Goal: Entertainment & Leisure: Consume media (video, audio)

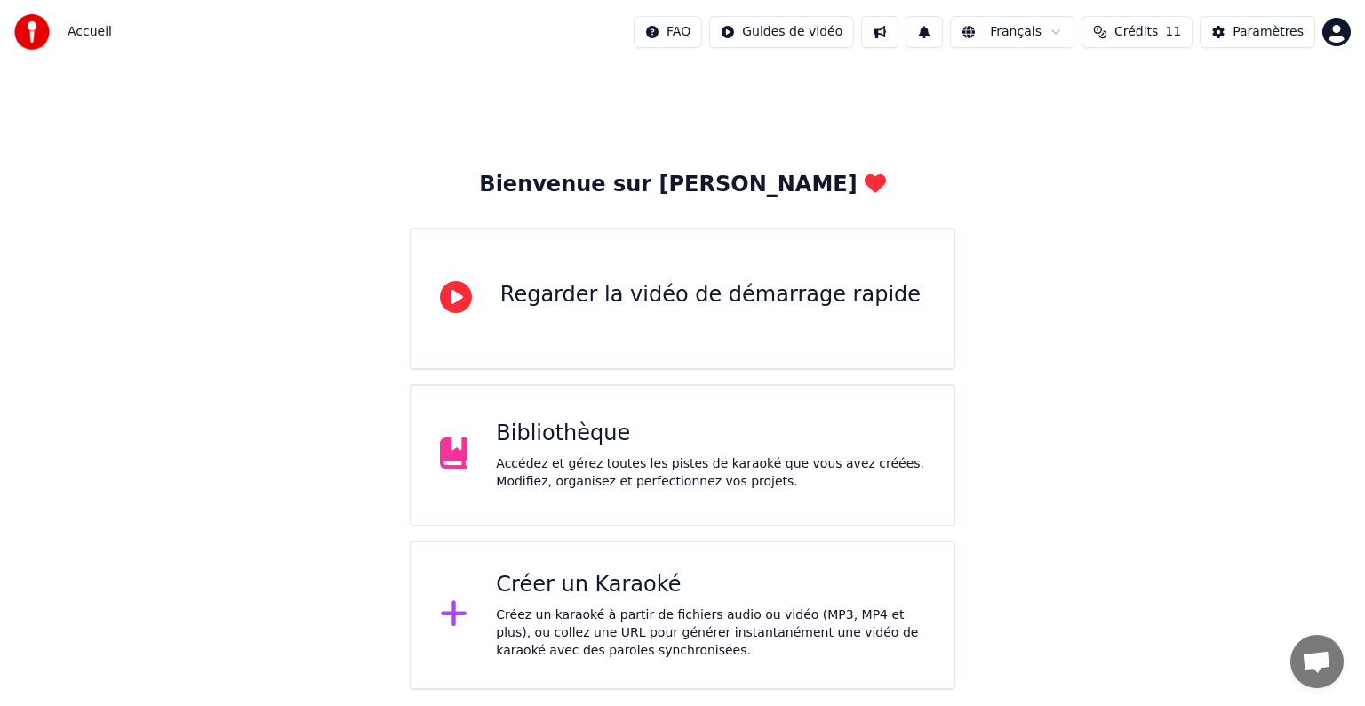
click at [548, 306] on div "Regarder la vidéo de démarrage rapide" at bounding box center [710, 295] width 420 height 28
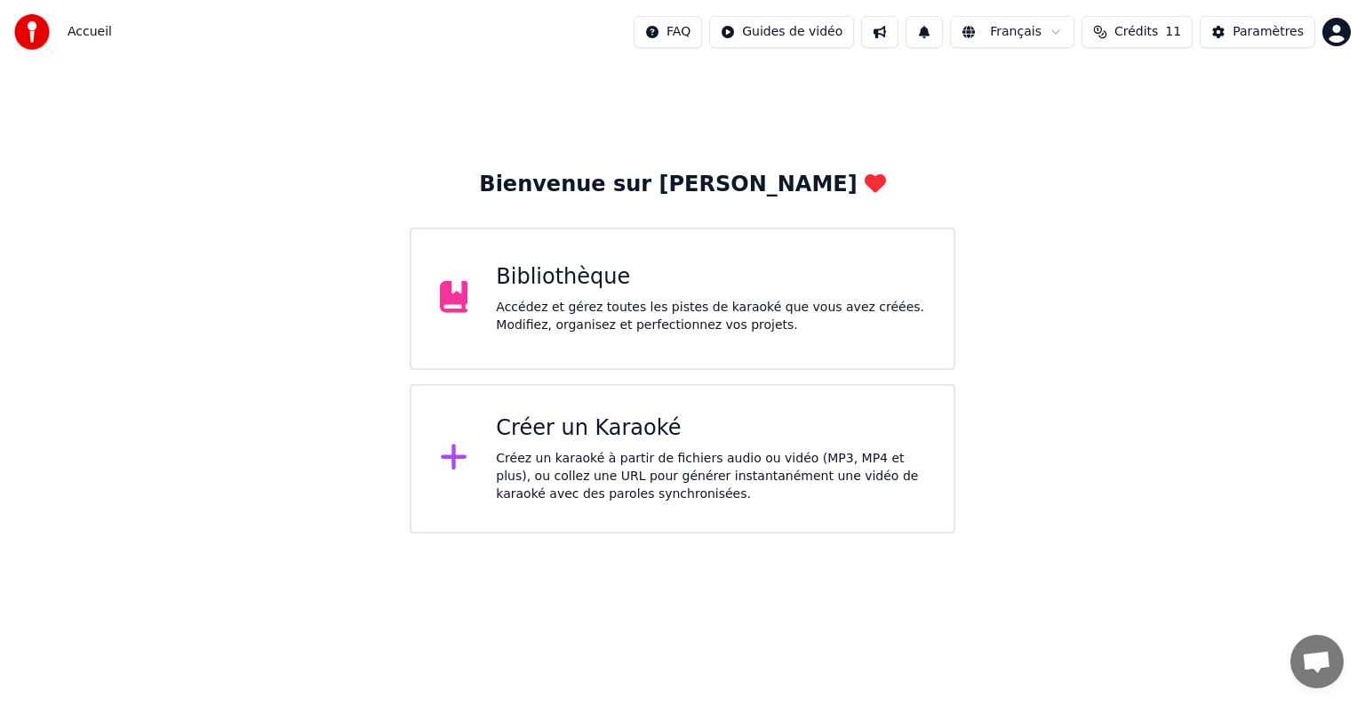
click at [601, 309] on div "Accédez et gérez toutes les pistes de karaoké que vous avez créées. Modifiez, o…" at bounding box center [710, 317] width 429 height 36
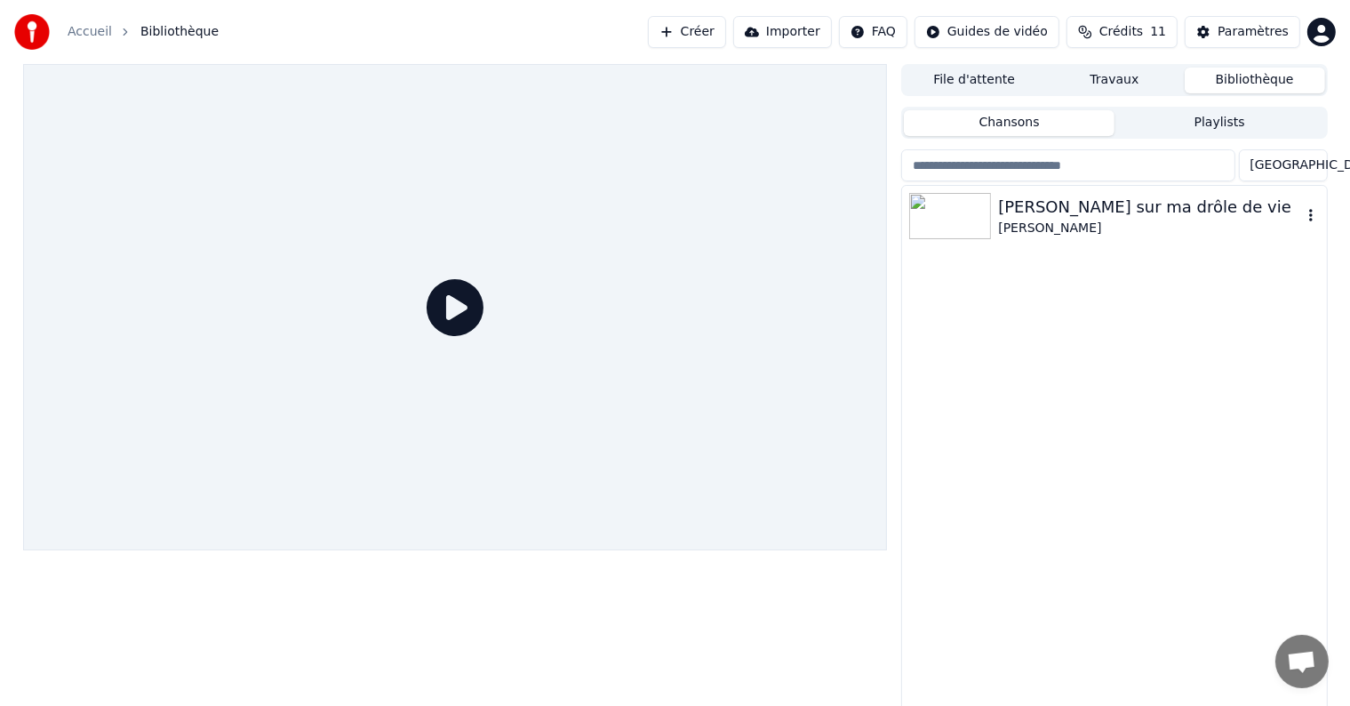
click at [971, 213] on img at bounding box center [950, 216] width 82 height 46
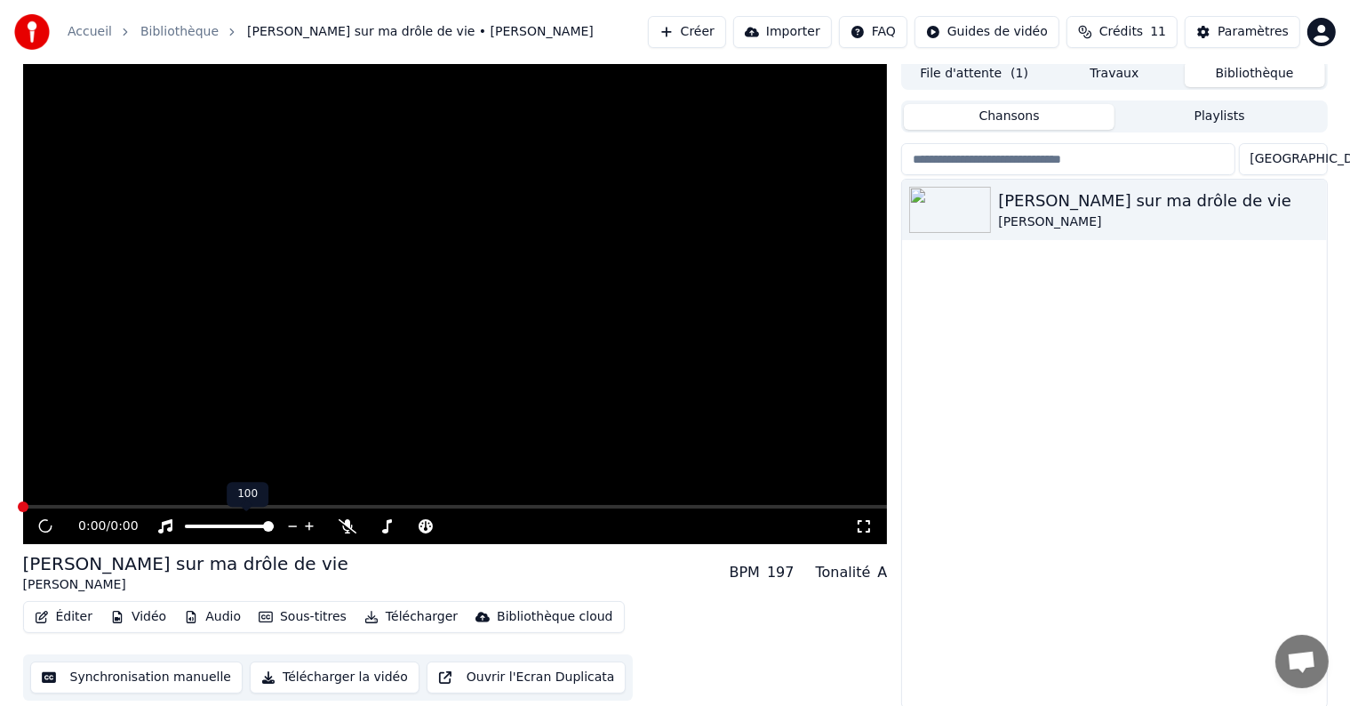
scroll to position [8, 0]
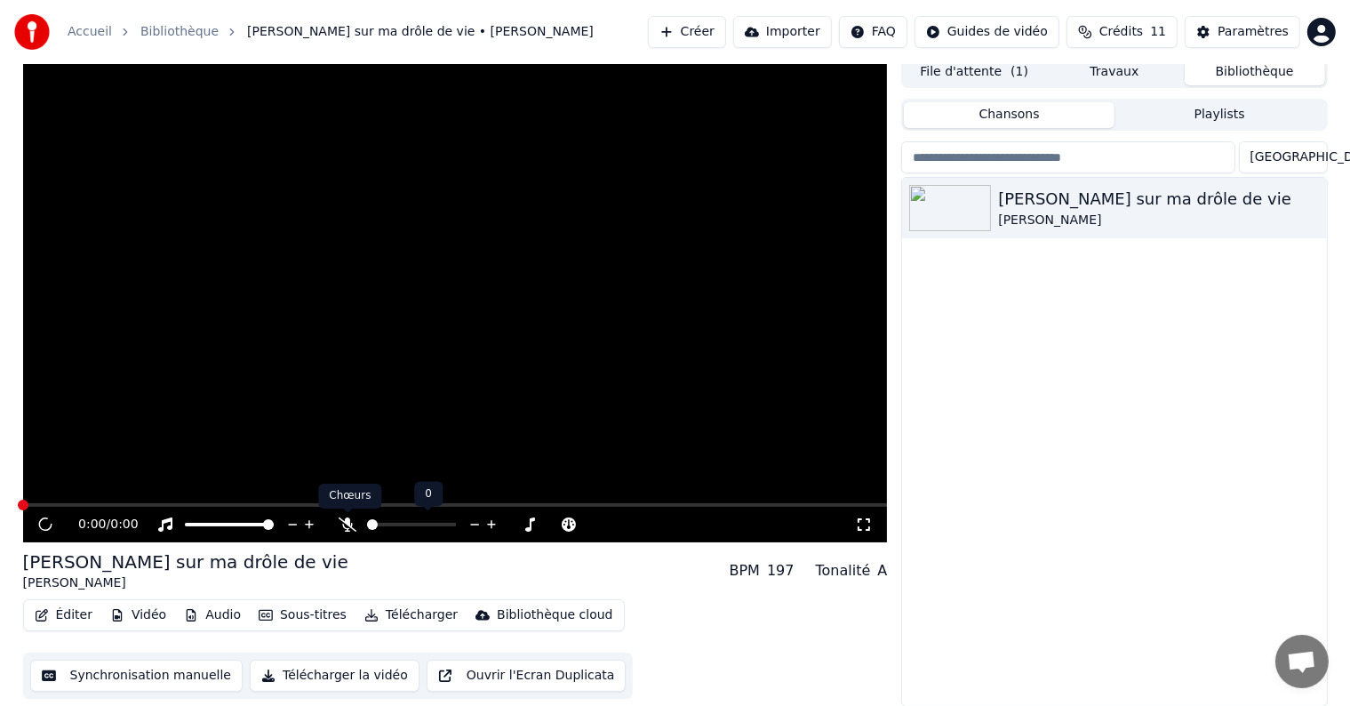
click at [343, 523] on icon at bounding box center [348, 524] width 18 height 14
click at [1092, 201] on div "[PERSON_NAME] sur ma drôle de vie" at bounding box center [1149, 199] width 303 height 25
click at [1308, 208] on icon "button" at bounding box center [1311, 207] width 18 height 14
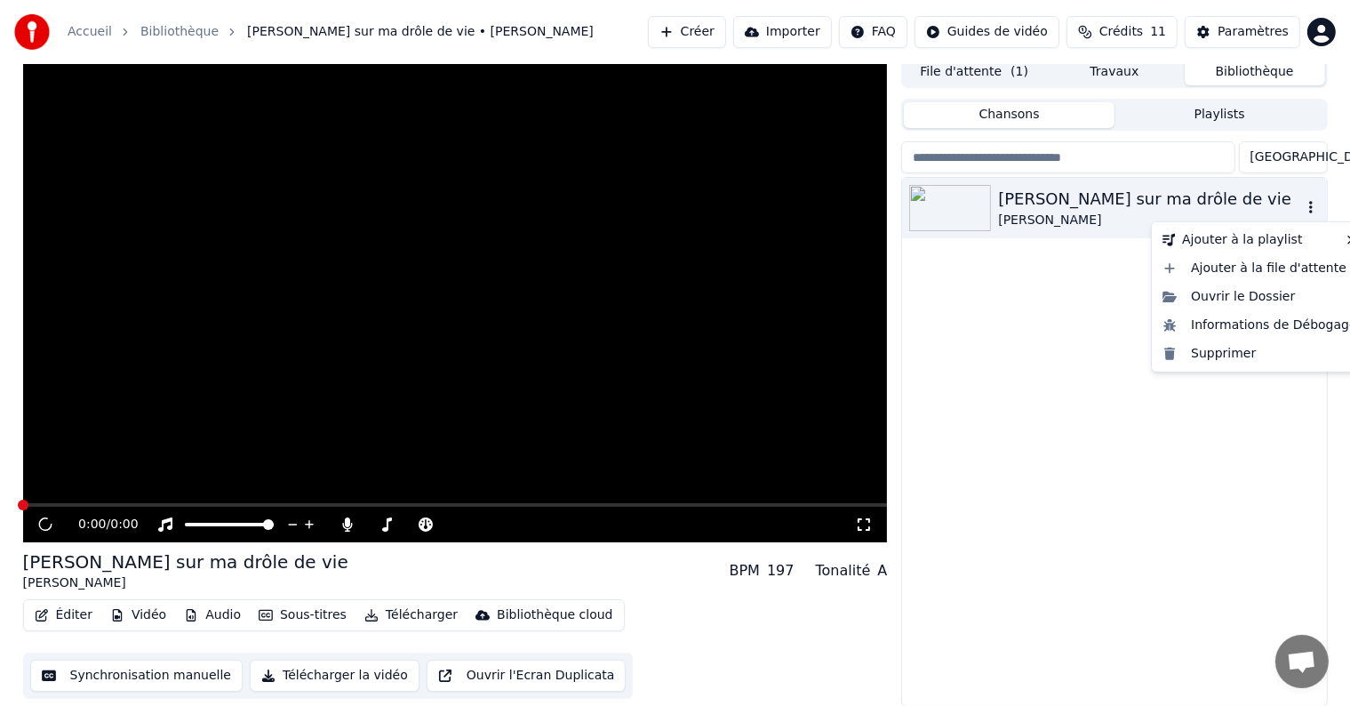
click at [1308, 208] on icon "button" at bounding box center [1311, 207] width 18 height 14
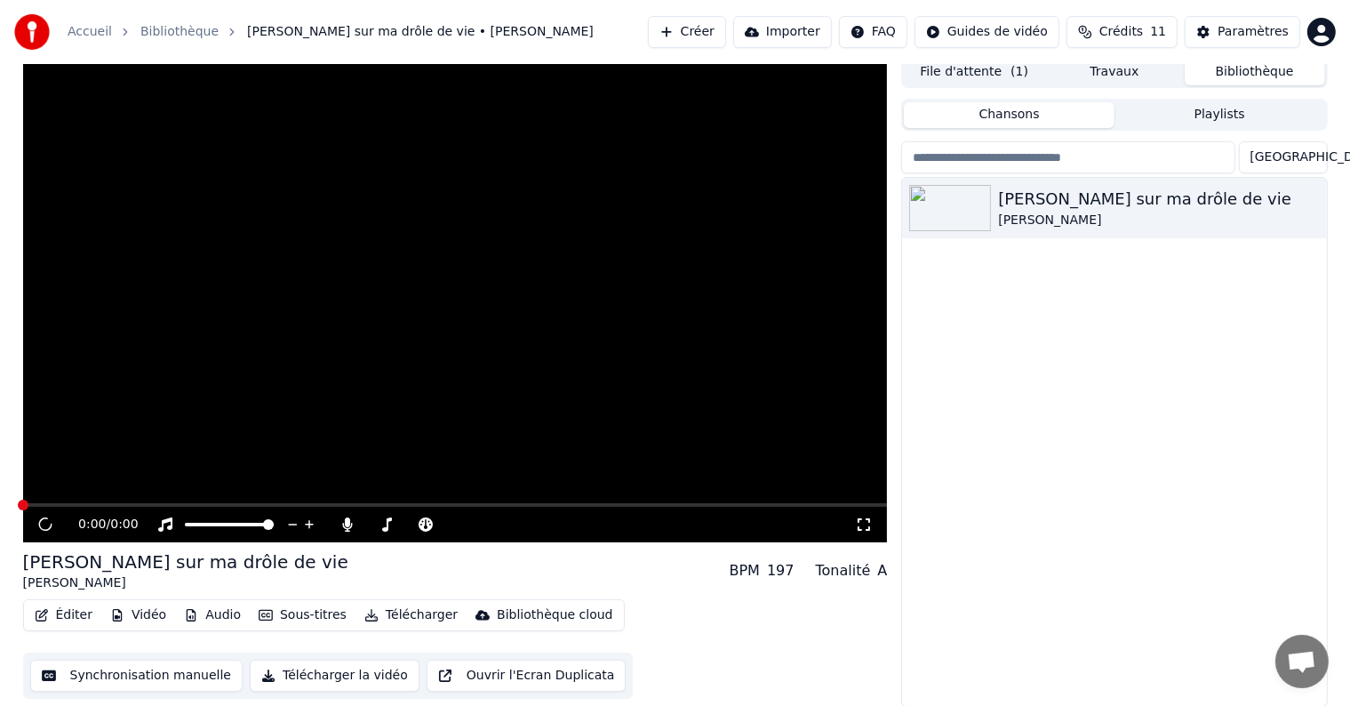
drag, startPoint x: 1113, startPoint y: 328, endPoint x: 1113, endPoint y: 318, distance: 9.8
click at [1113, 328] on div "[PERSON_NAME] sur ma drôle de vie [PERSON_NAME]" at bounding box center [1114, 442] width 424 height 528
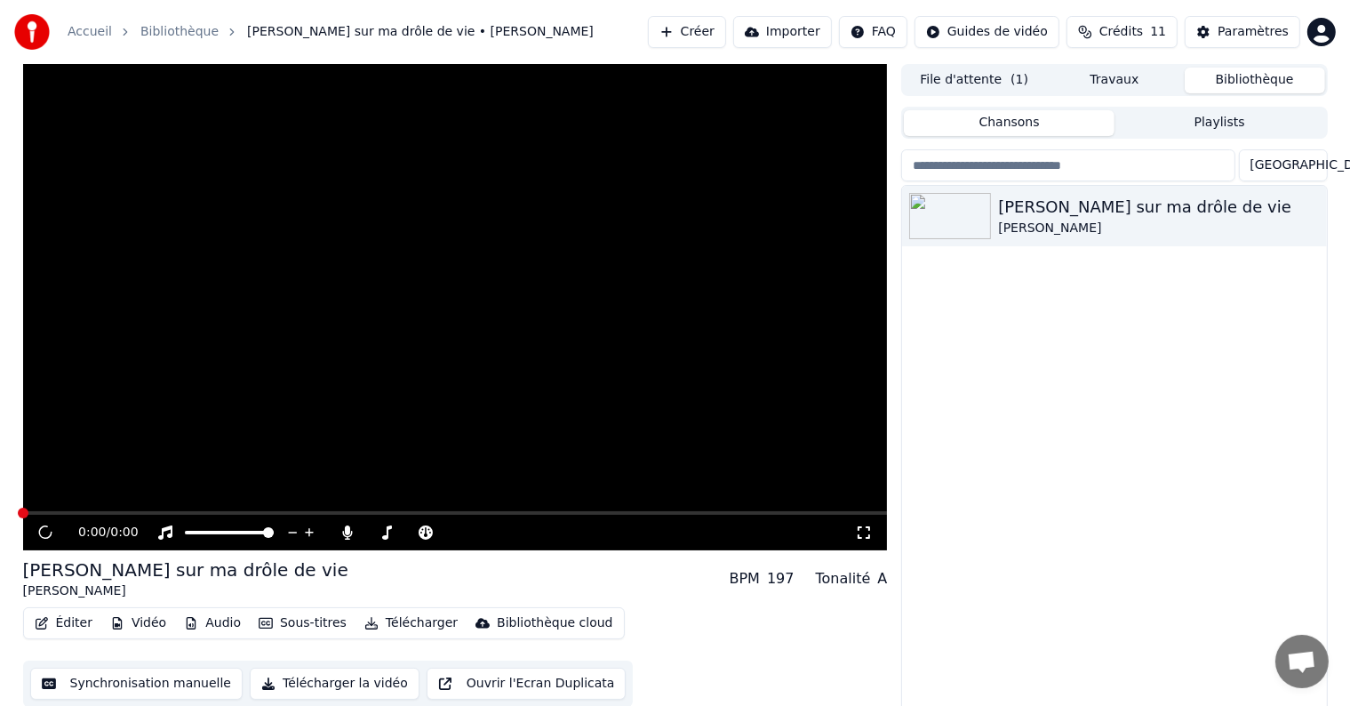
click at [1030, 80] on button "File d'attente ( 1 )" at bounding box center [974, 81] width 140 height 26
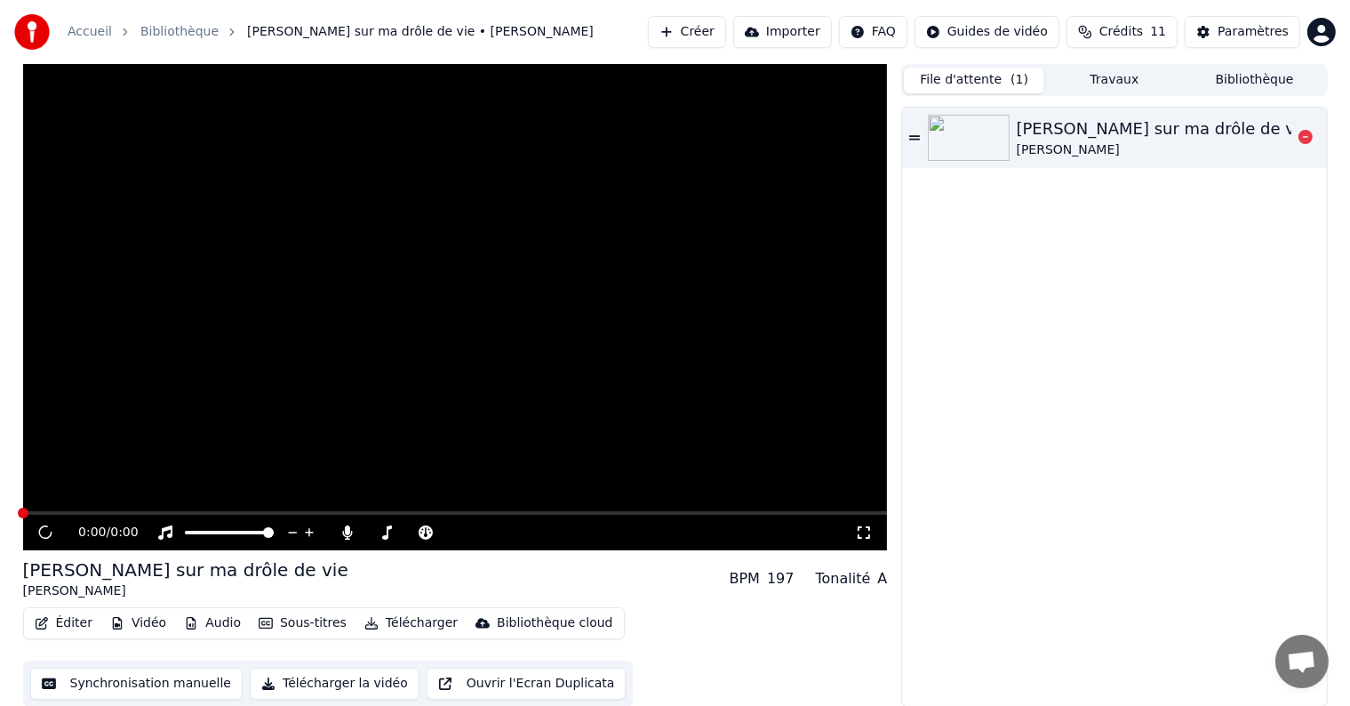
click at [971, 143] on img at bounding box center [969, 138] width 82 height 46
click at [967, 148] on img at bounding box center [969, 138] width 82 height 46
